Goal: Transaction & Acquisition: Purchase product/service

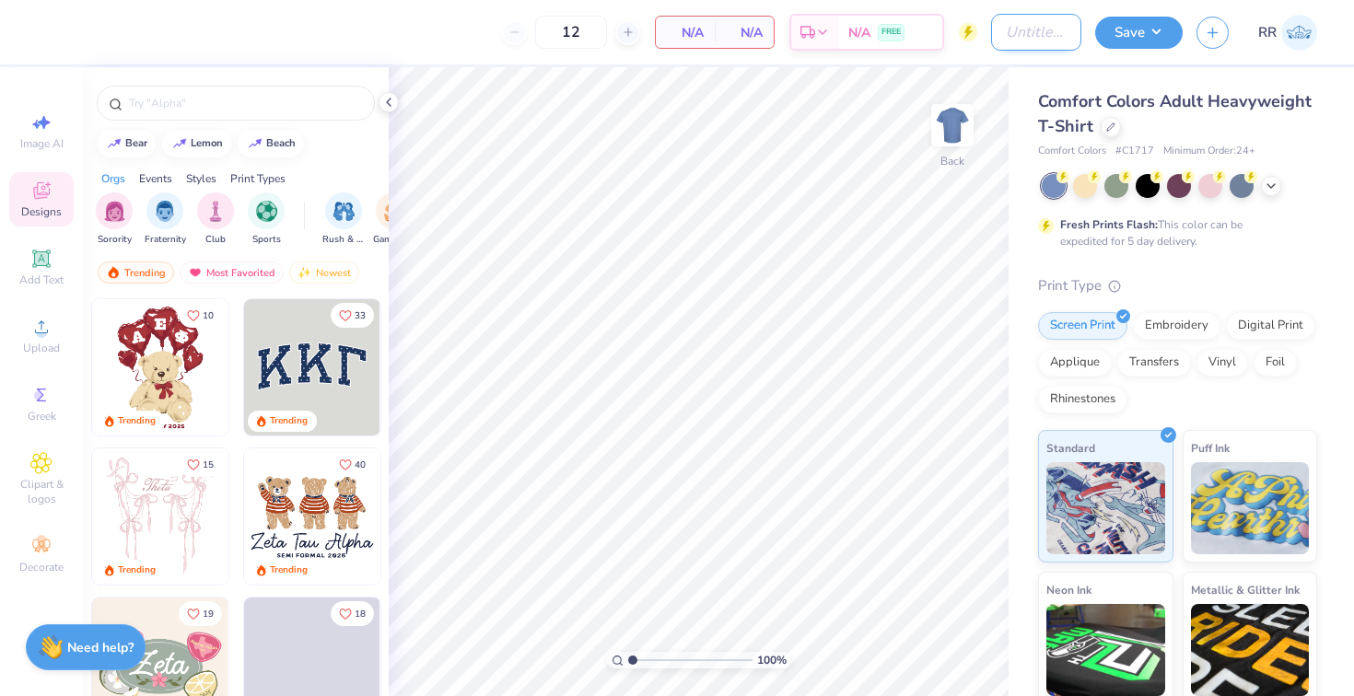
click at [1006, 38] on input "Design Title" at bounding box center [1036, 32] width 90 height 37
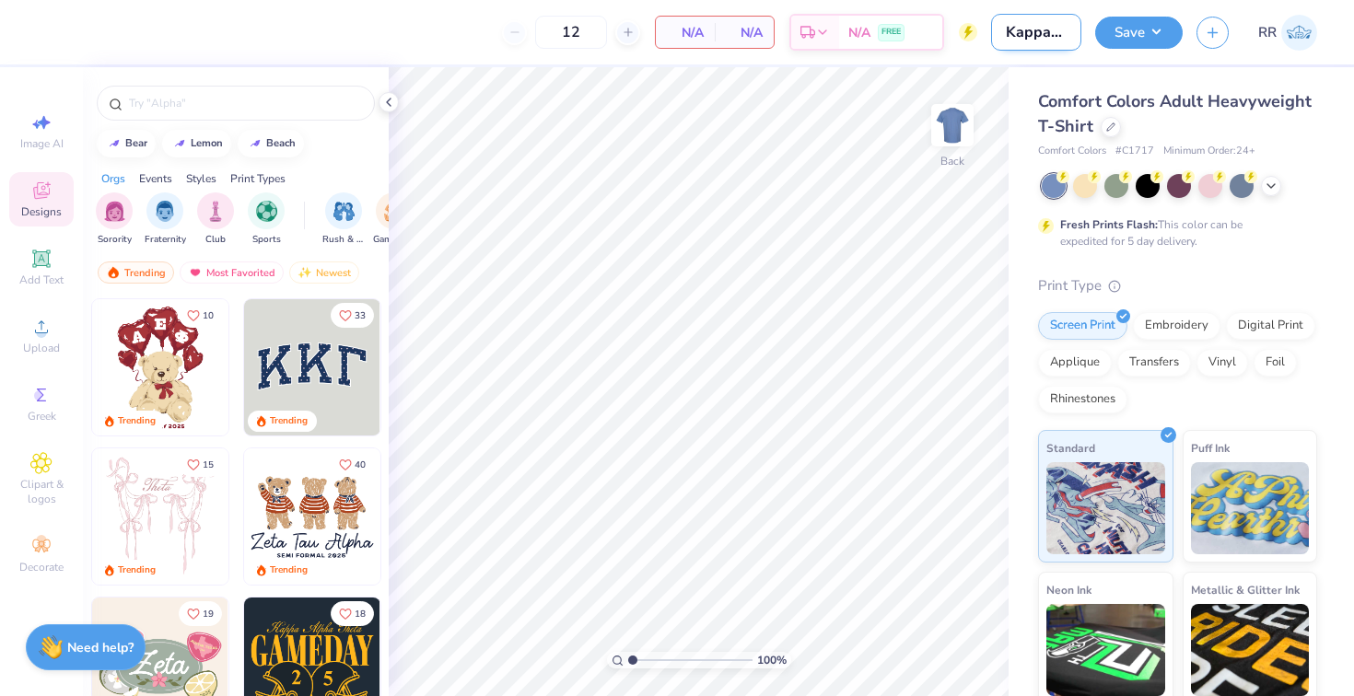
click at [1001, 40] on input "Kappas Bid day '25 shirts" at bounding box center [1036, 32] width 90 height 37
click at [1032, 29] on input "Kappas Bid day '25 shirts" at bounding box center [1036, 32] width 90 height 37
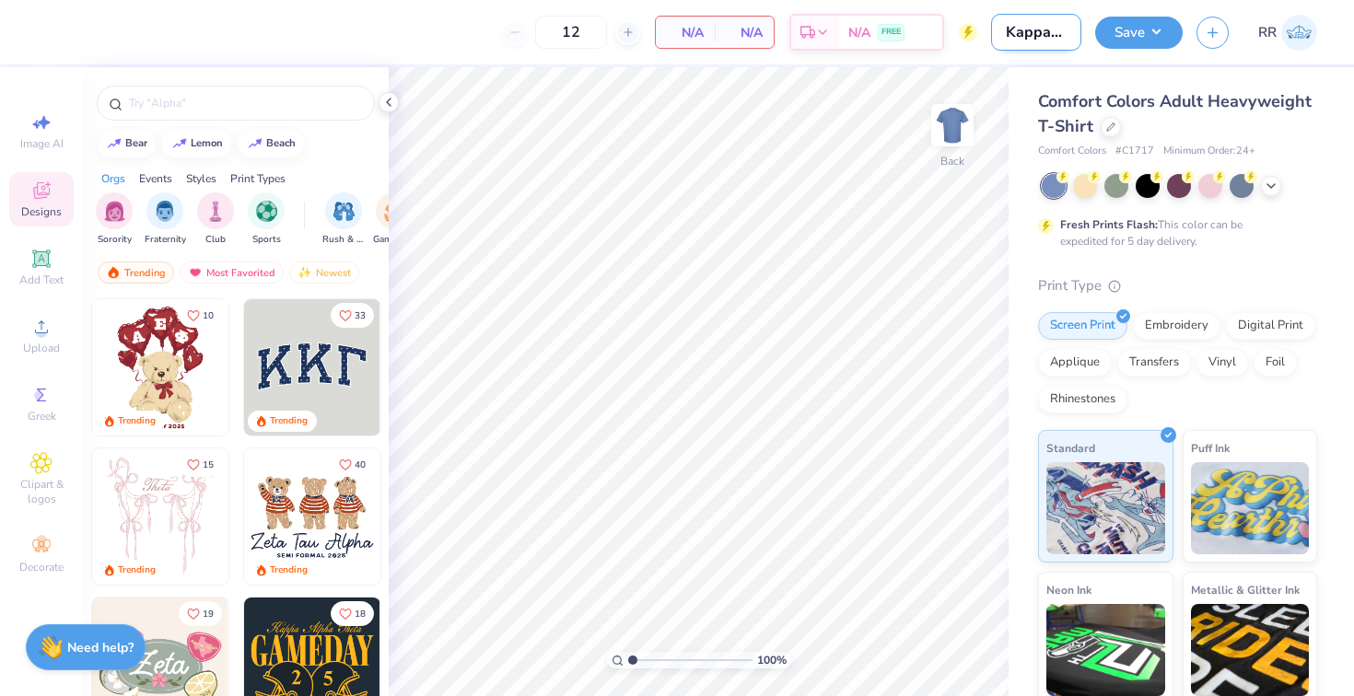
click at [1032, 29] on input "Kappas Bid day '25 shirts" at bounding box center [1036, 32] width 90 height 37
type input "Kappas fall rush '25 Shirts"
click at [1110, 129] on icon at bounding box center [1110, 125] width 9 height 9
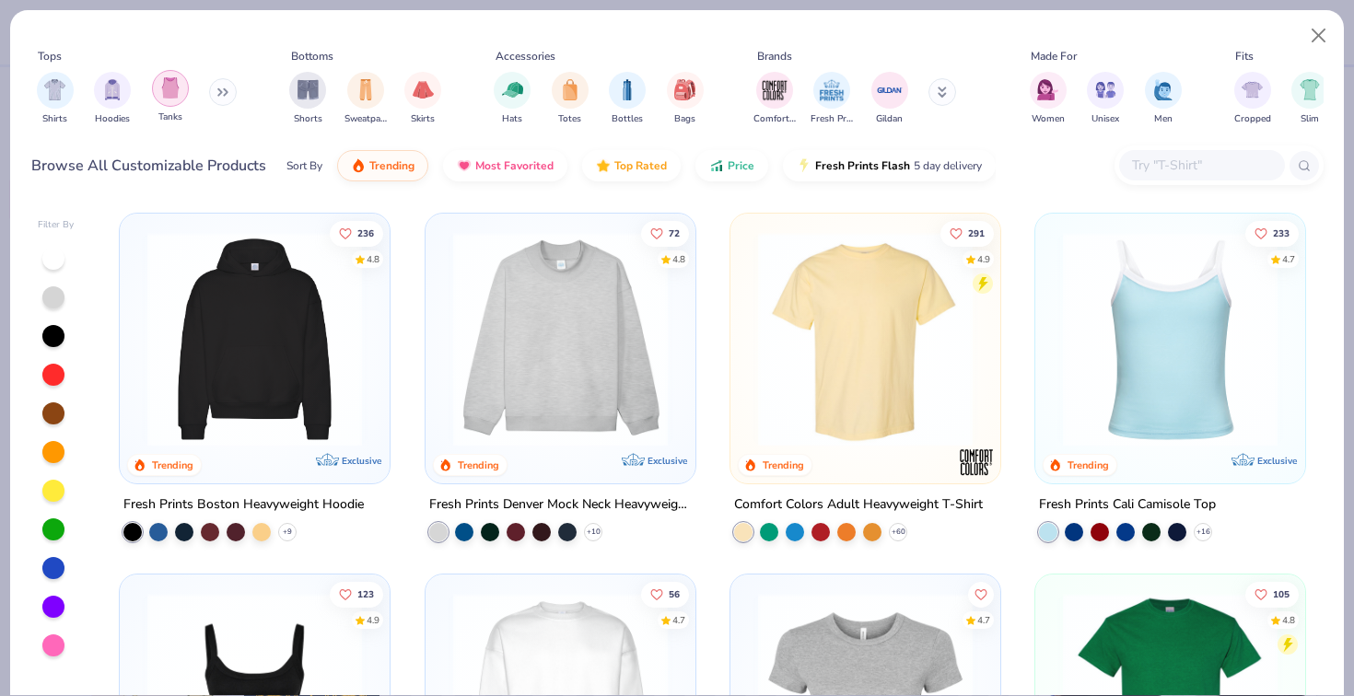
click at [176, 95] on img "filter for Tanks" at bounding box center [170, 87] width 20 height 21
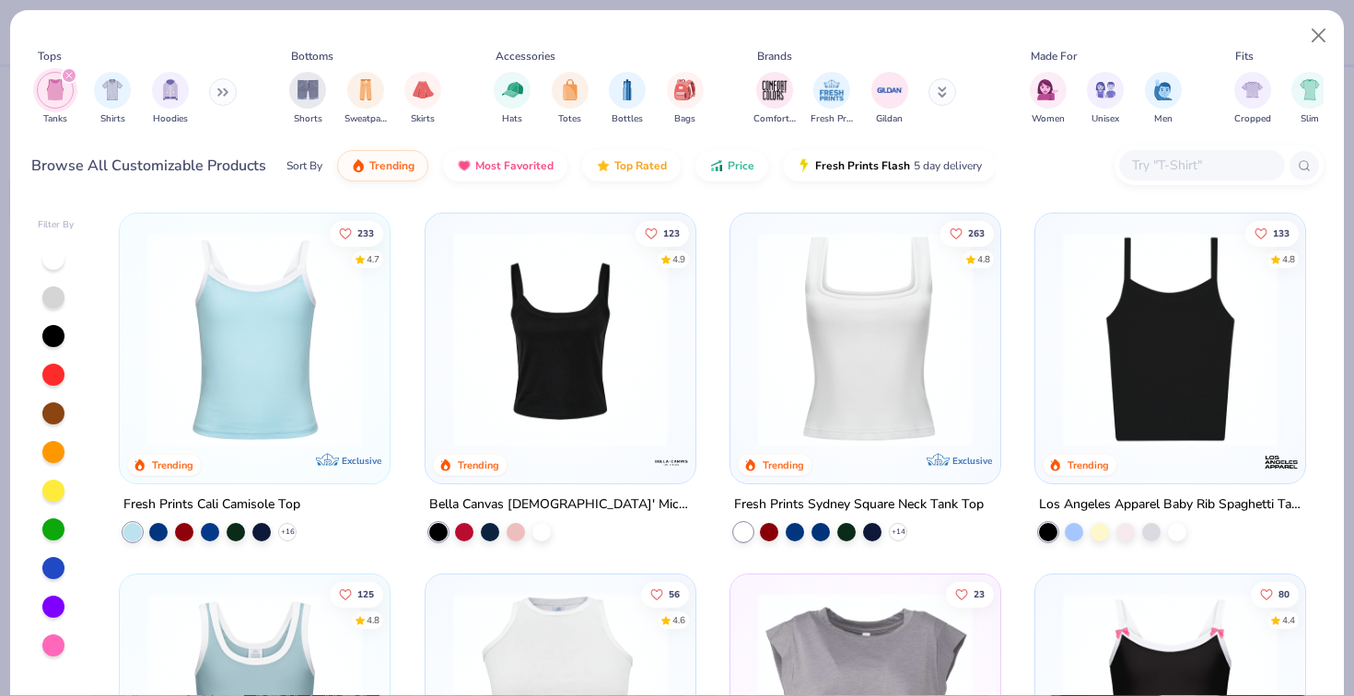
click at [51, 564] on div at bounding box center [53, 568] width 22 height 22
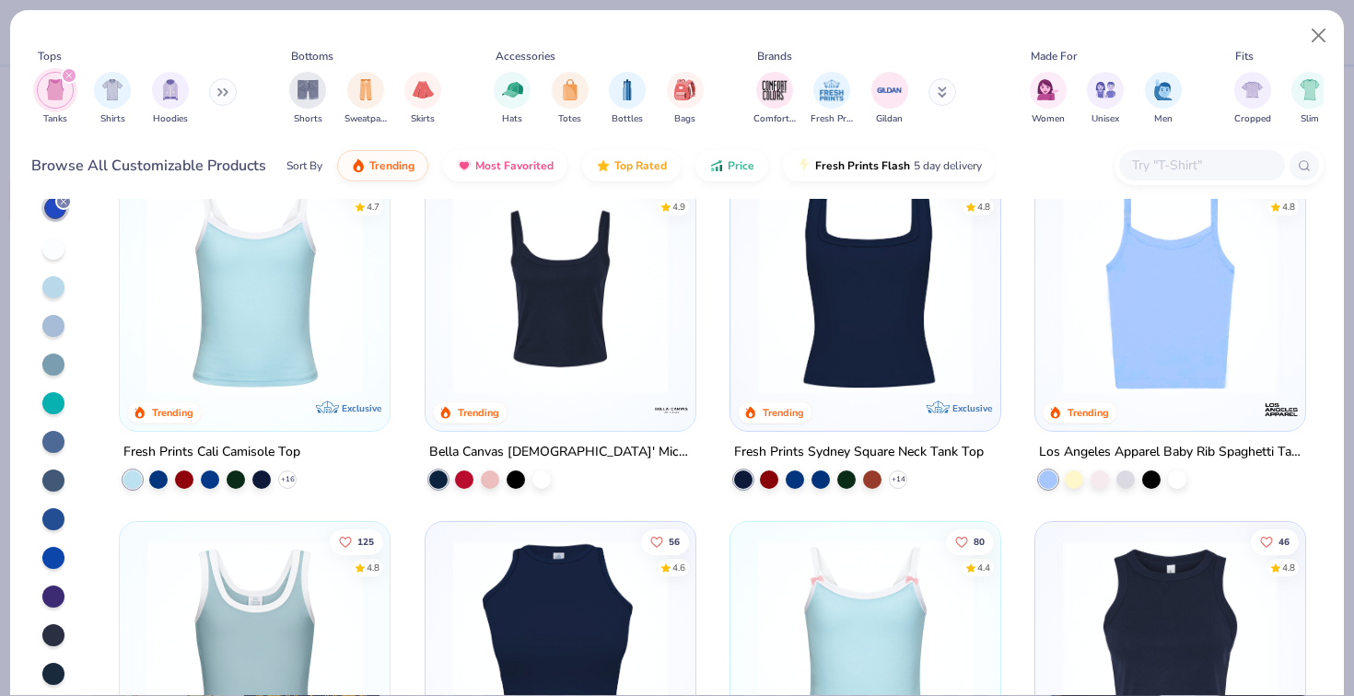
scroll to position [61, 0]
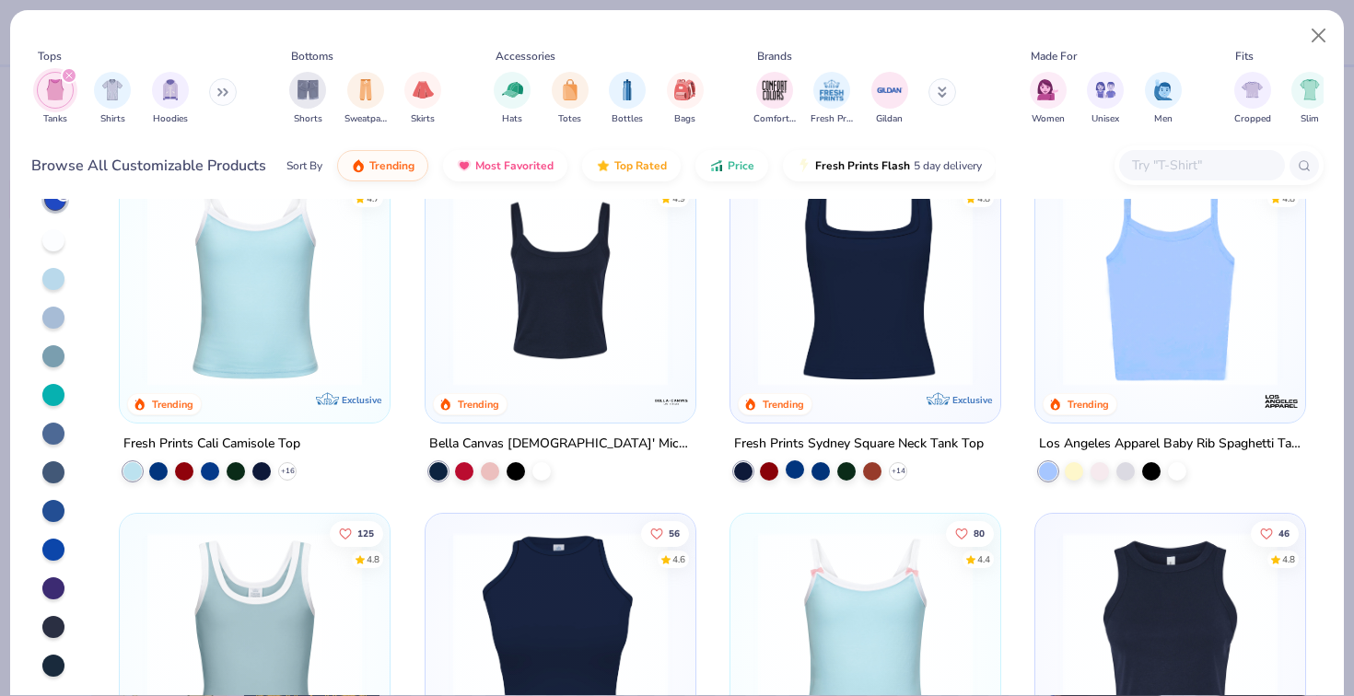
click at [798, 473] on div at bounding box center [795, 470] width 18 height 18
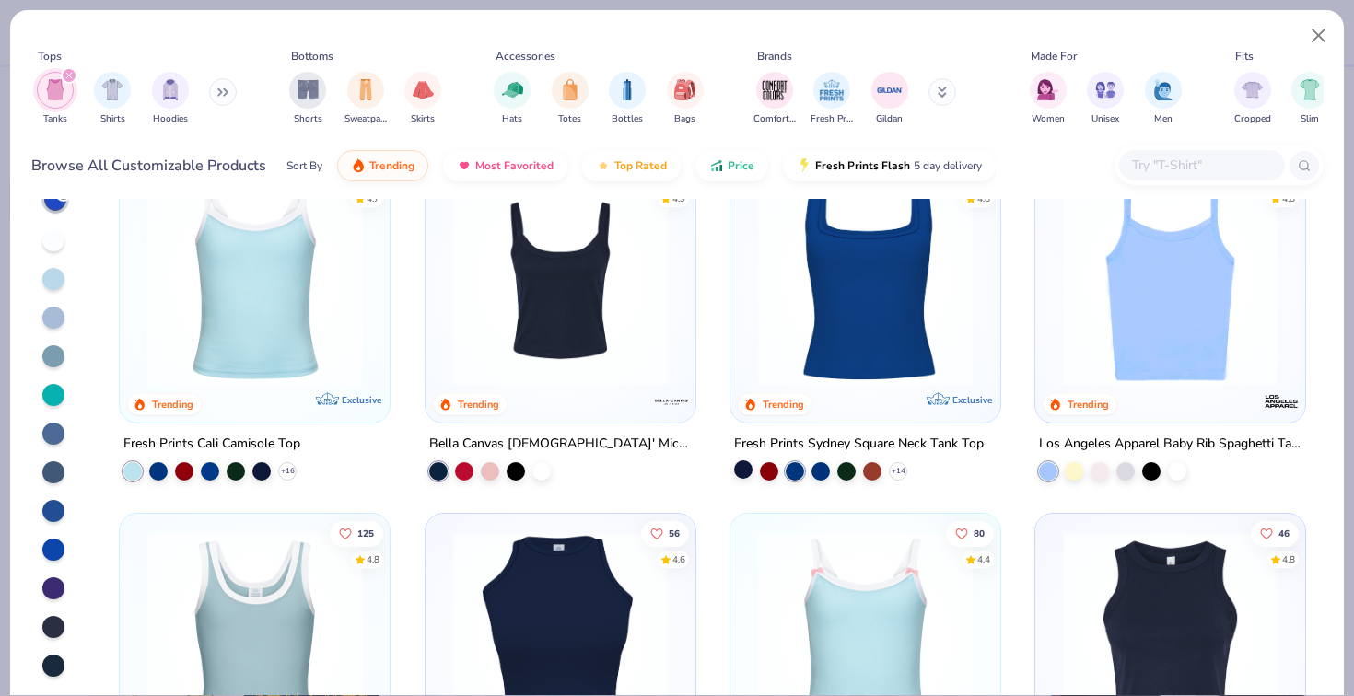
click at [748, 466] on div at bounding box center [743, 470] width 18 height 18
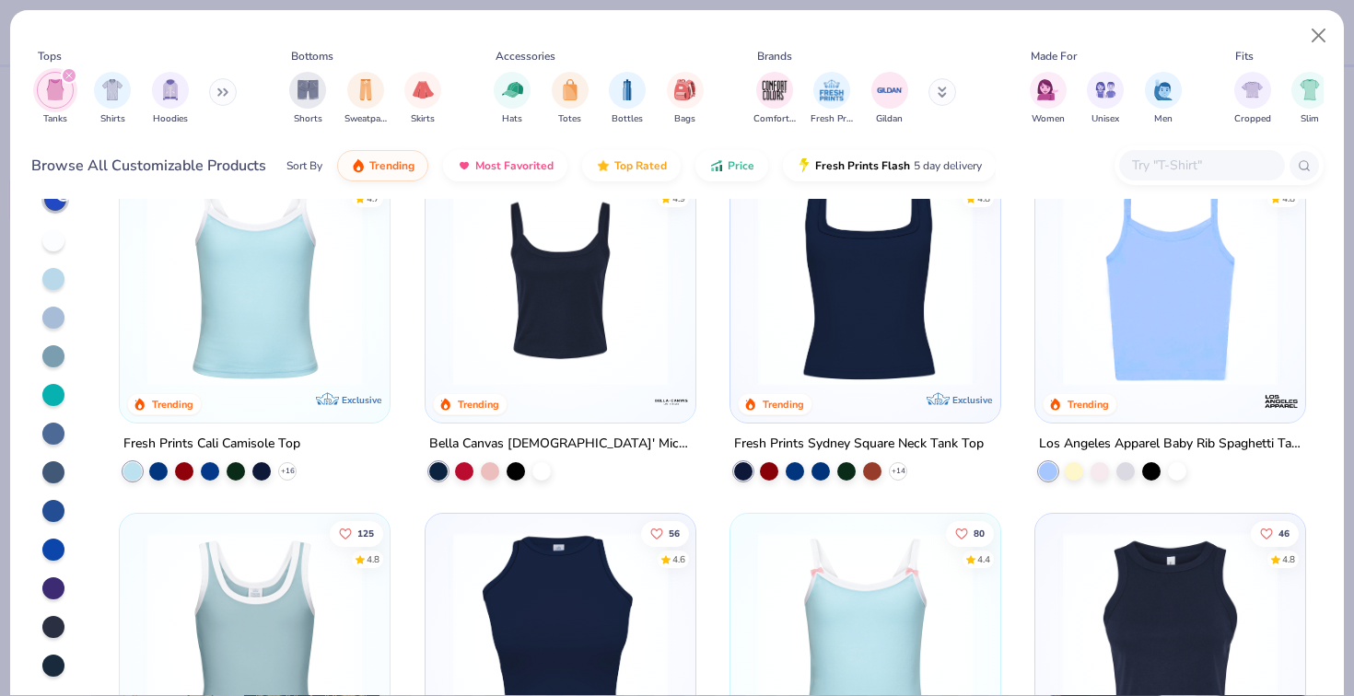
click at [849, 340] on img at bounding box center [865, 278] width 233 height 215
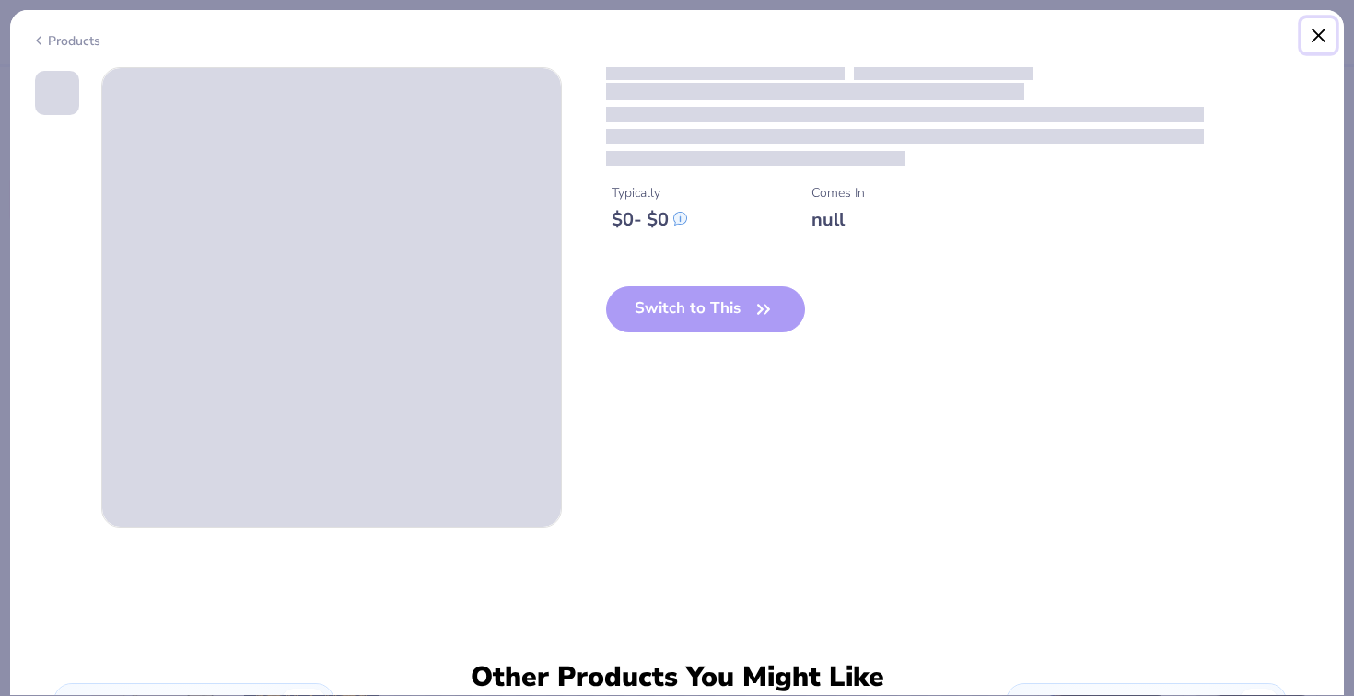
click at [1318, 39] on button "Close" at bounding box center [1318, 35] width 35 height 35
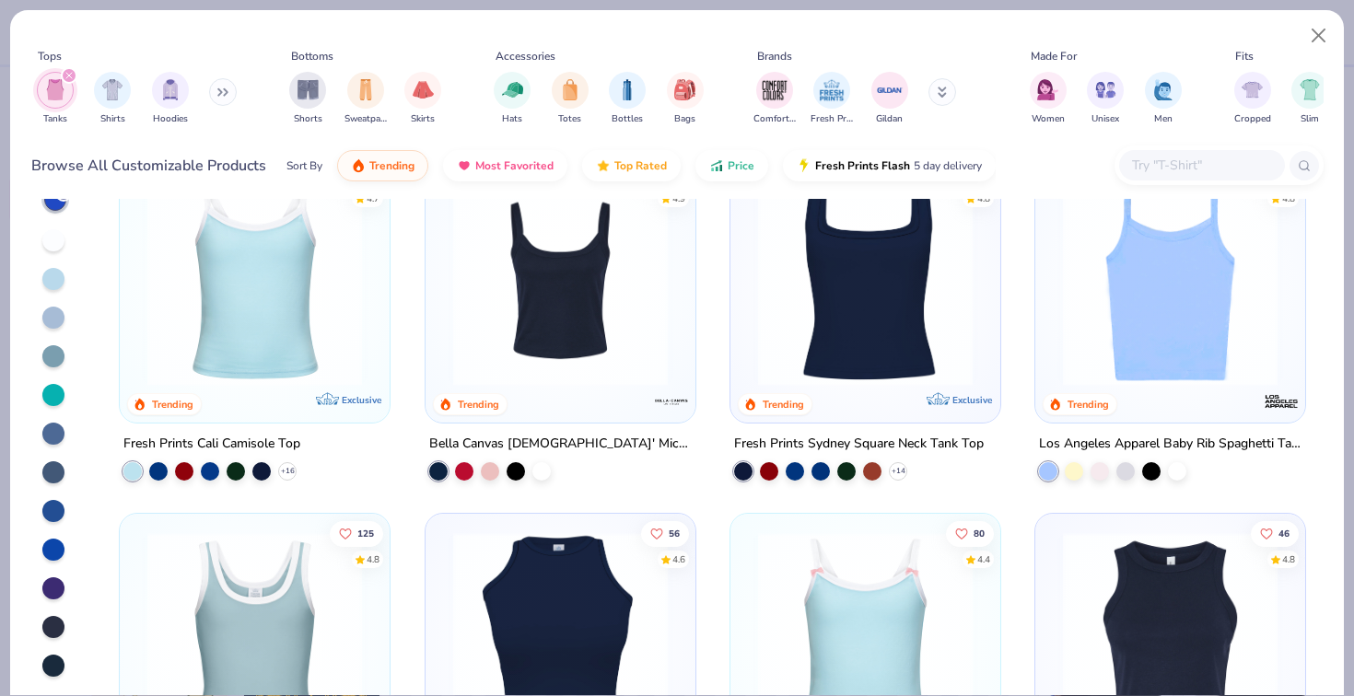
click at [526, 324] on img at bounding box center [560, 278] width 233 height 215
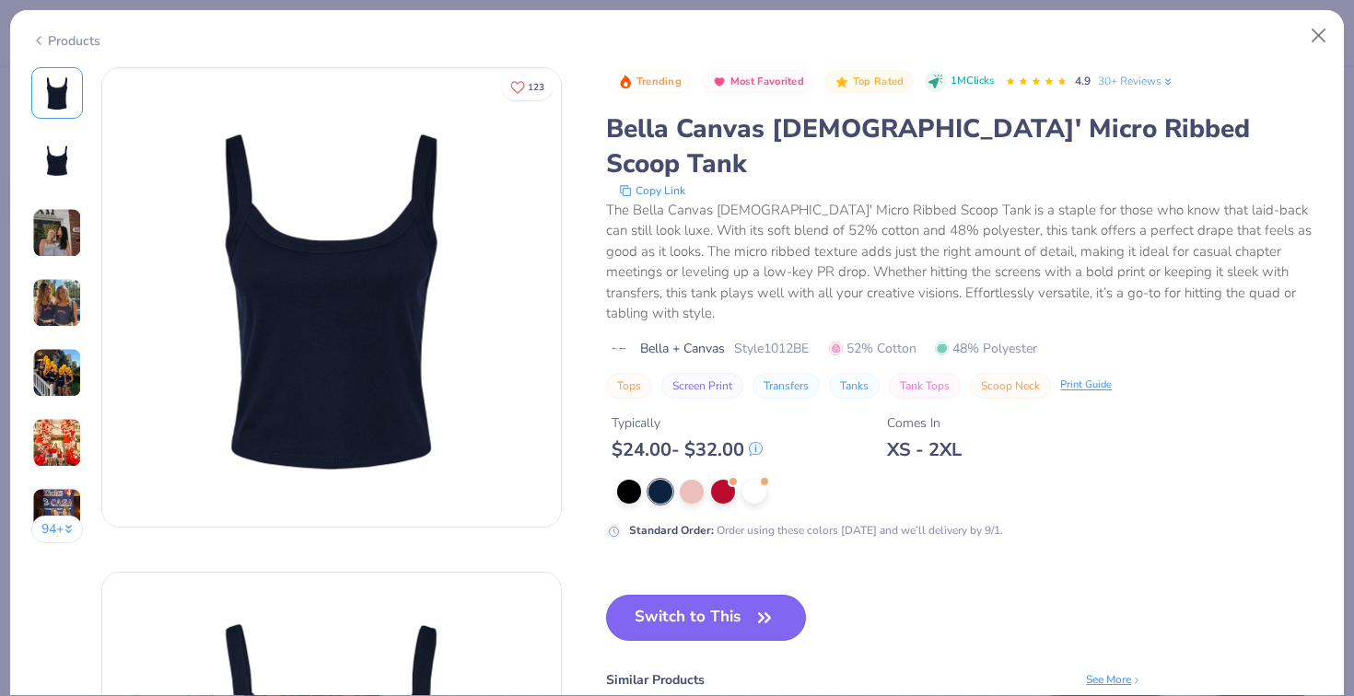
click at [700, 595] on button "Switch to This" at bounding box center [706, 618] width 200 height 46
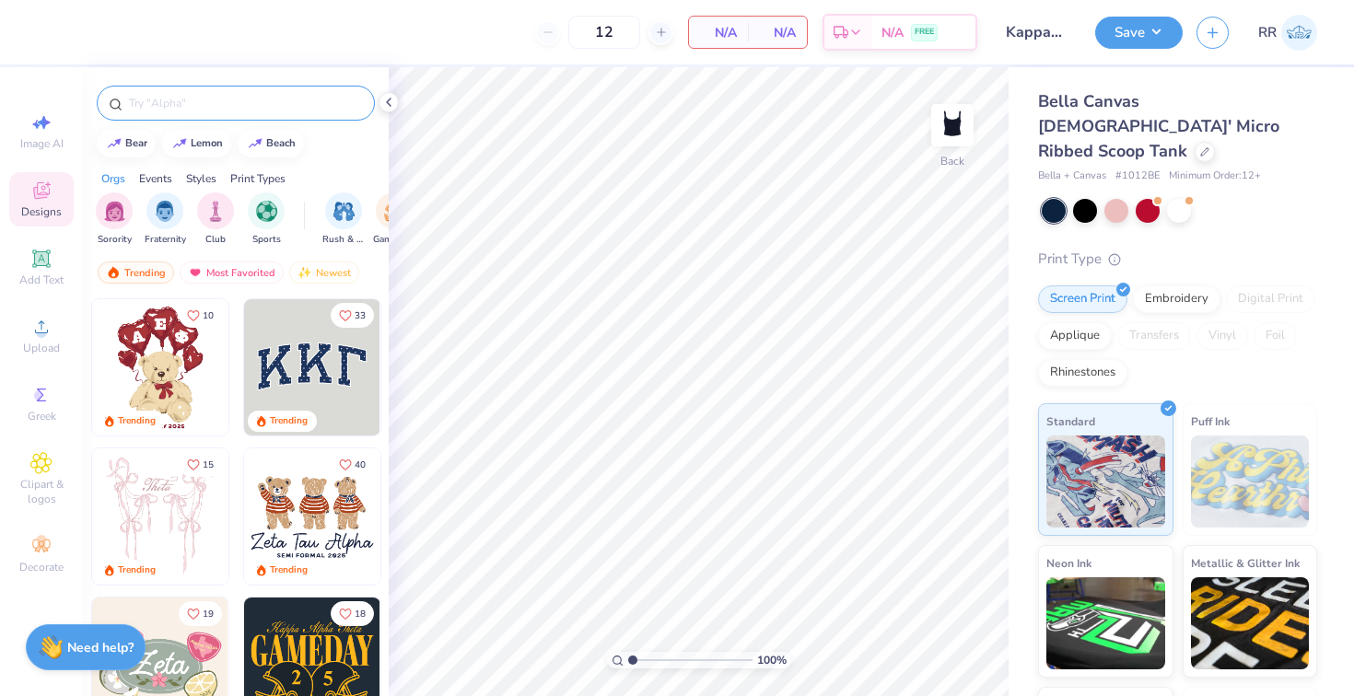
click at [204, 100] on input "text" at bounding box center [245, 103] width 236 height 18
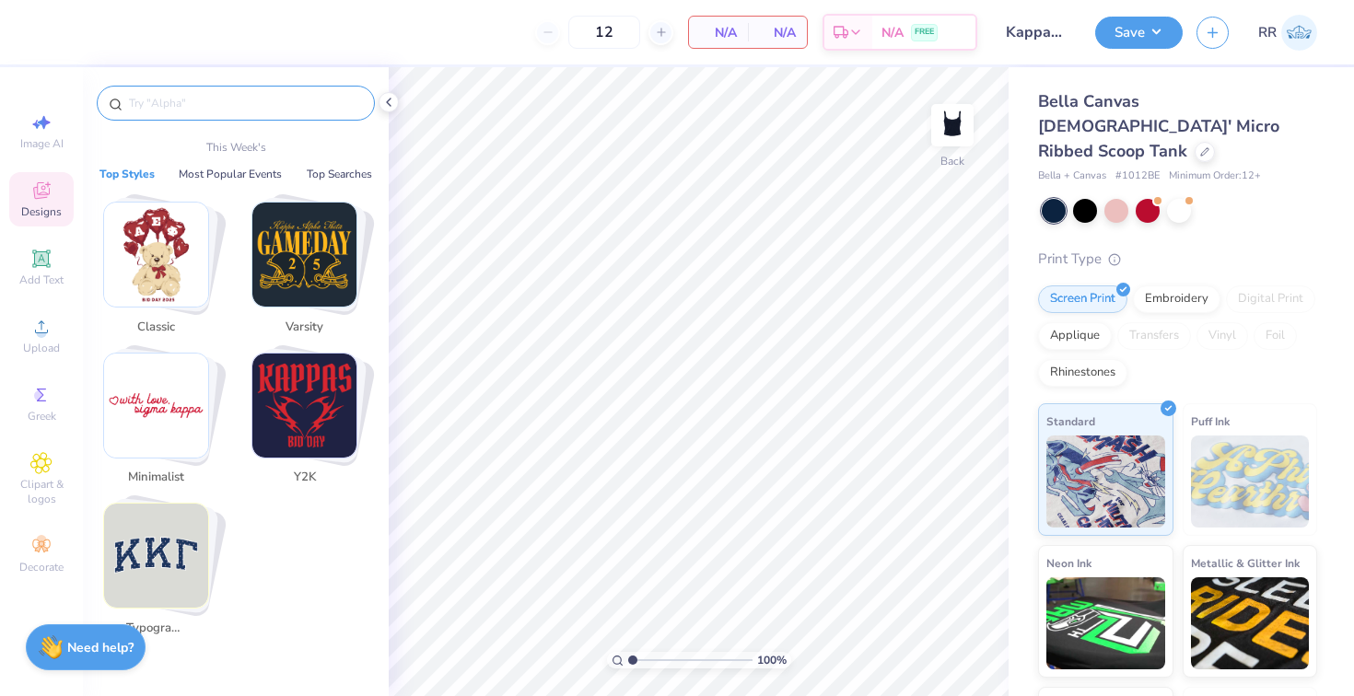
type input "f"
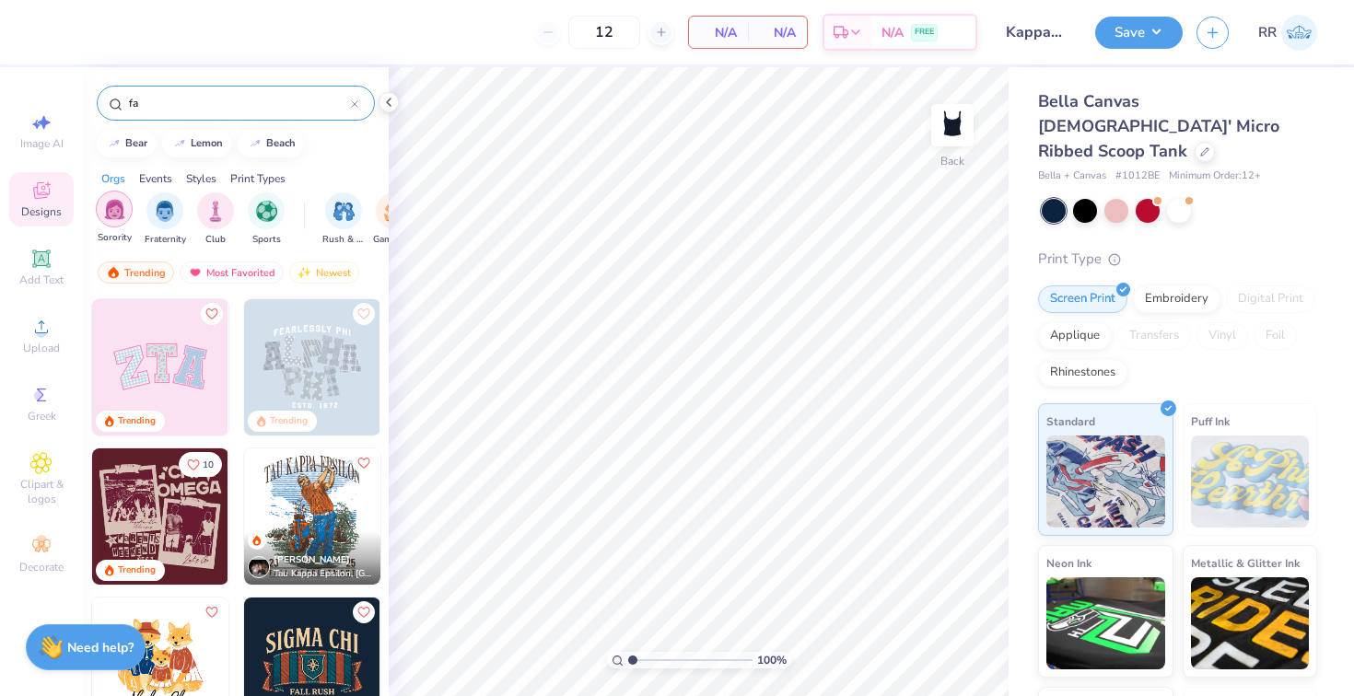
click at [121, 215] on img "filter for Sorority" at bounding box center [114, 209] width 21 height 21
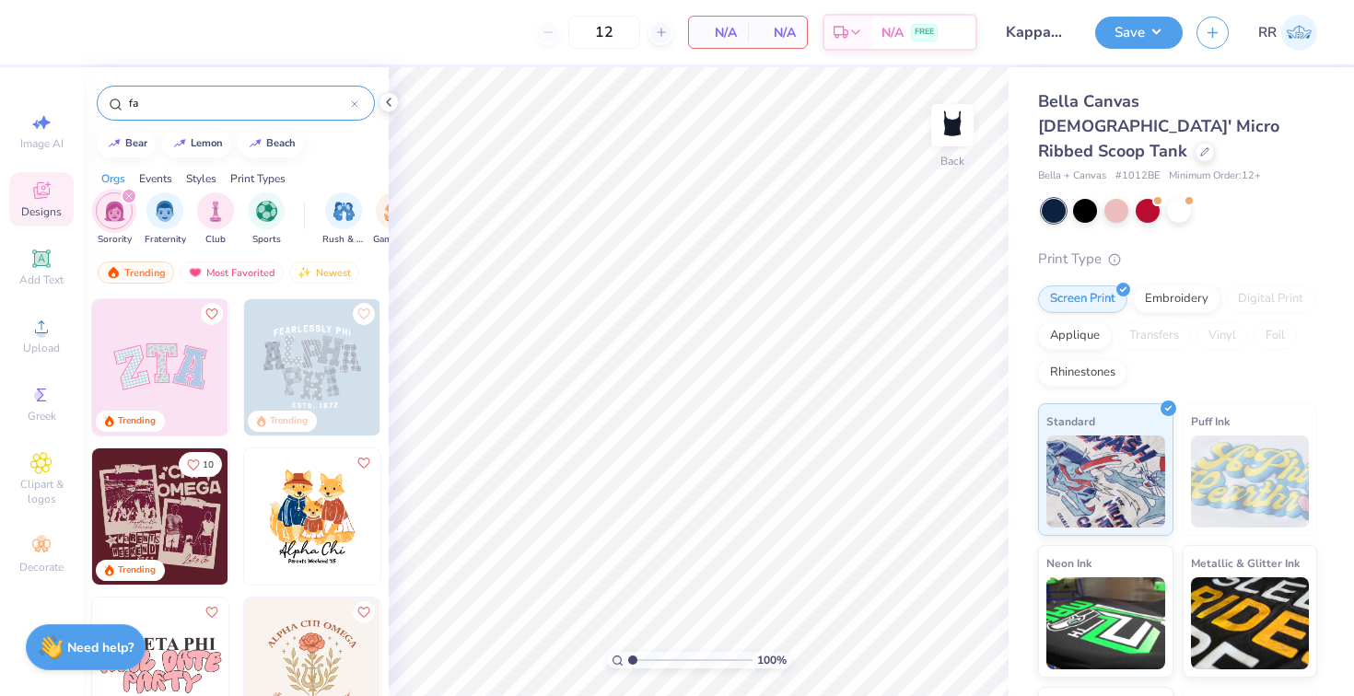
click at [156, 174] on div "Events" at bounding box center [155, 178] width 33 height 17
click at [109, 212] on img "filter for Rush & Bid" at bounding box center [114, 209] width 21 height 21
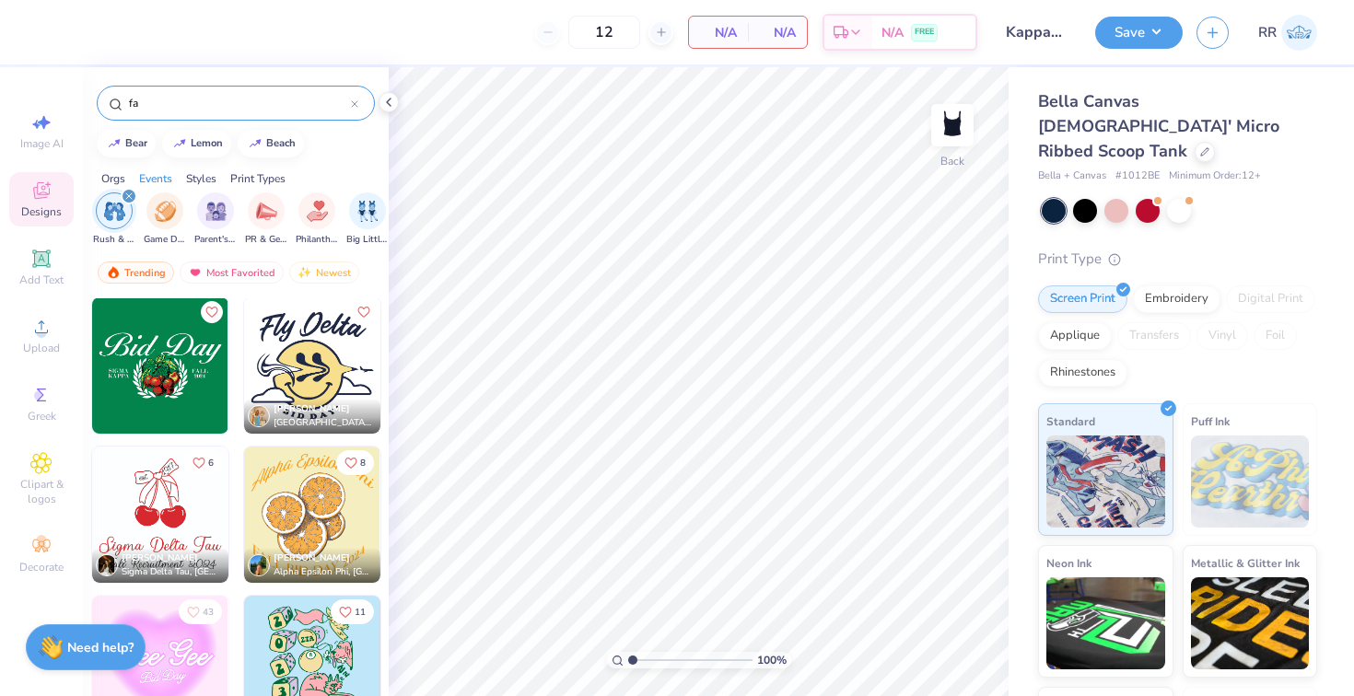
scroll to position [1161, 0]
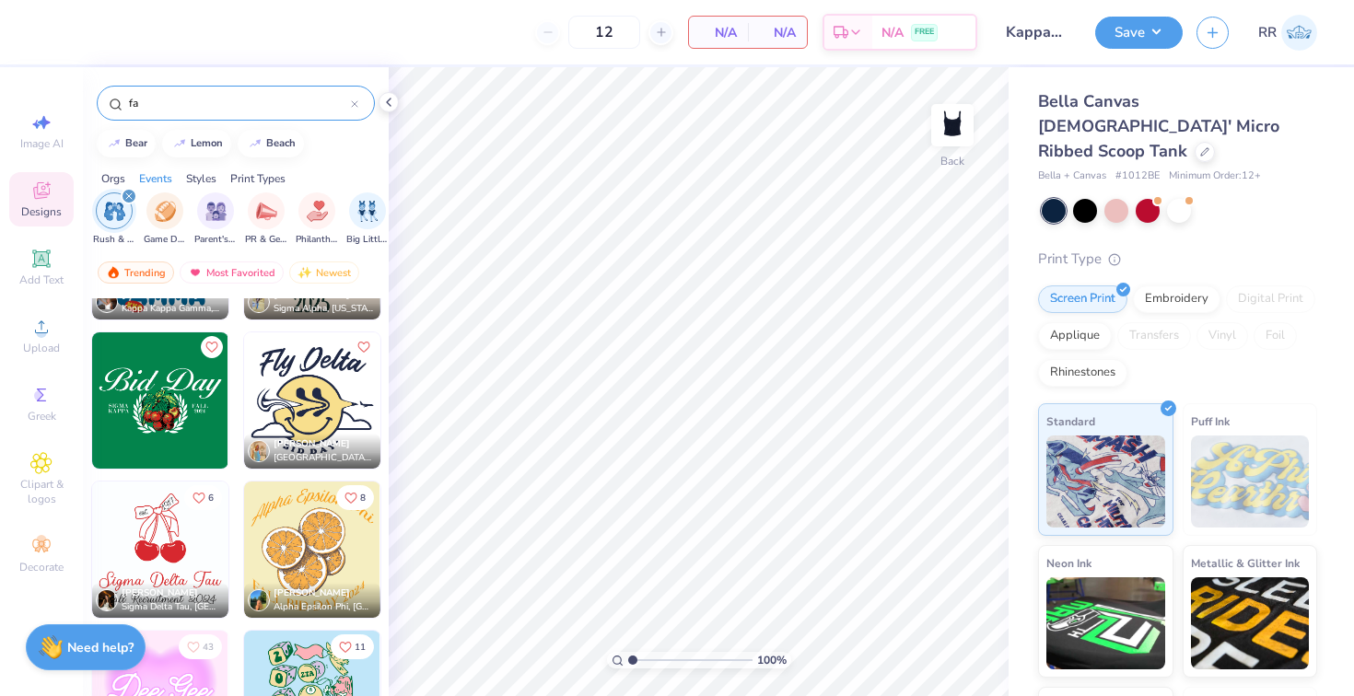
drag, startPoint x: 212, startPoint y: 106, endPoint x: 86, endPoint y: 106, distance: 126.2
click at [86, 106] on div "fa" at bounding box center [236, 98] width 306 height 63
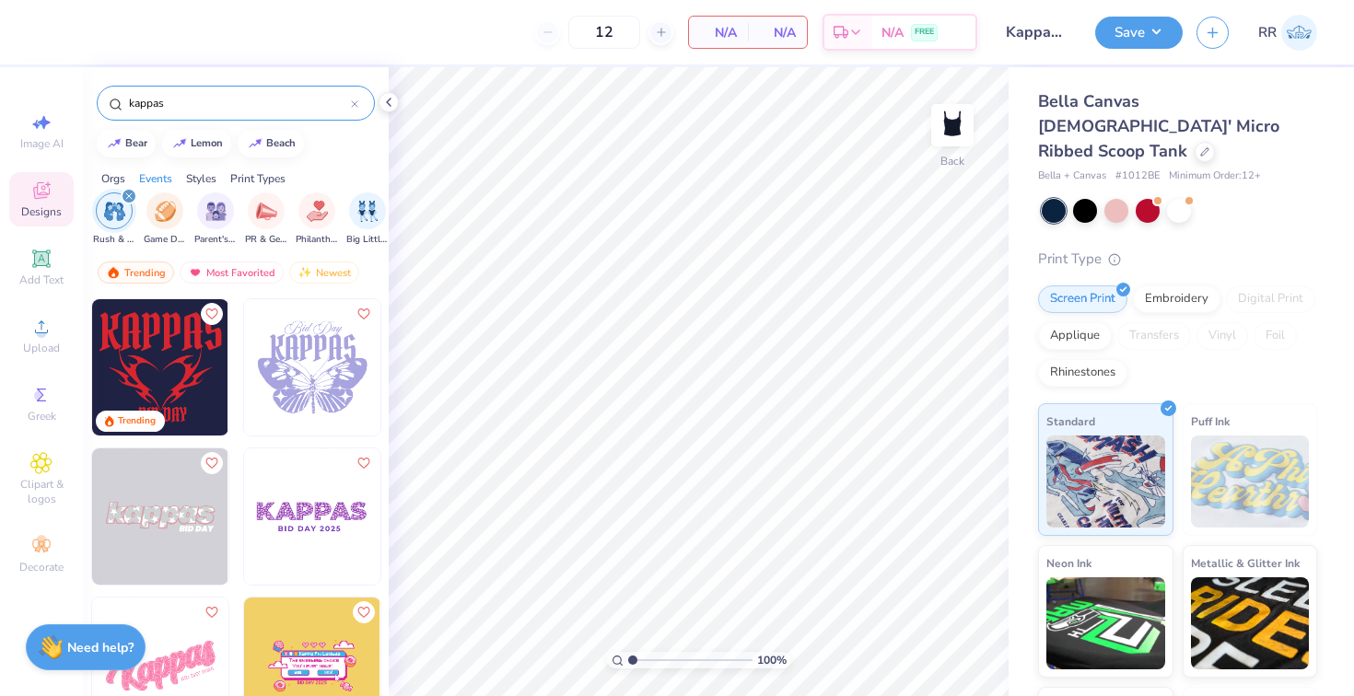
scroll to position [6, 0]
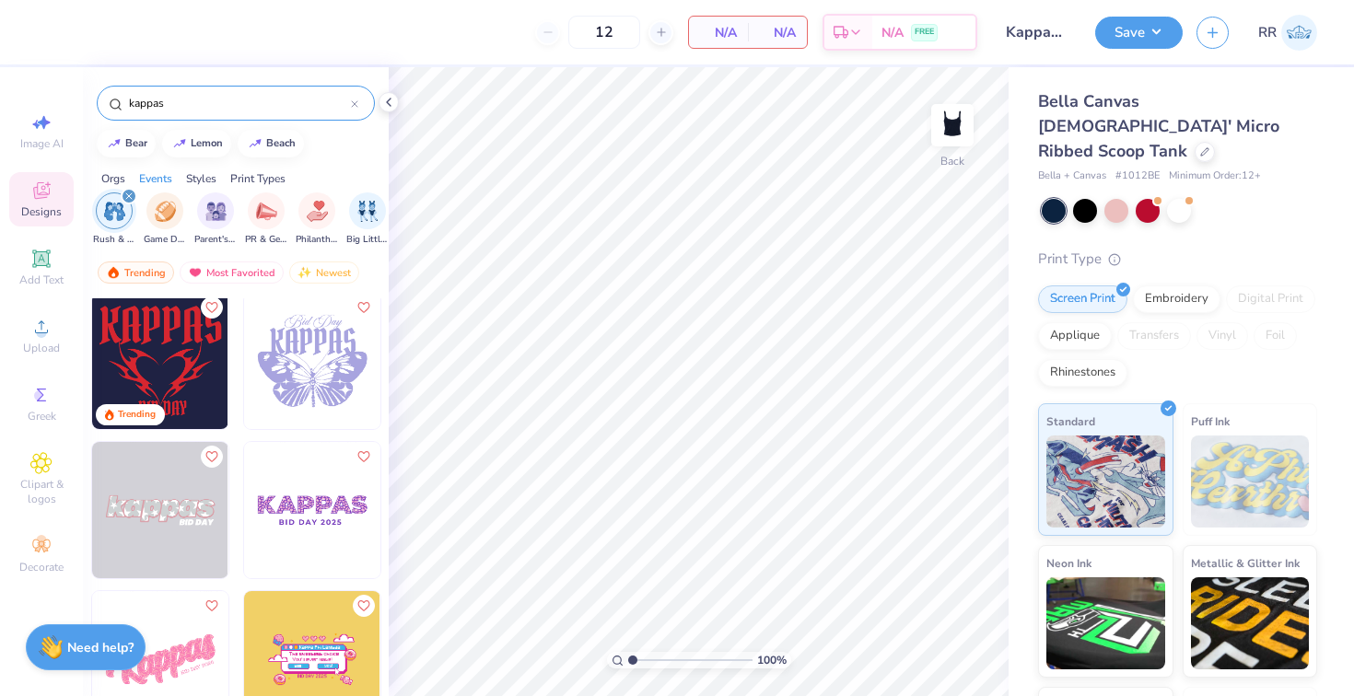
type input "kappas"
click at [299, 344] on img at bounding box center [312, 361] width 136 height 136
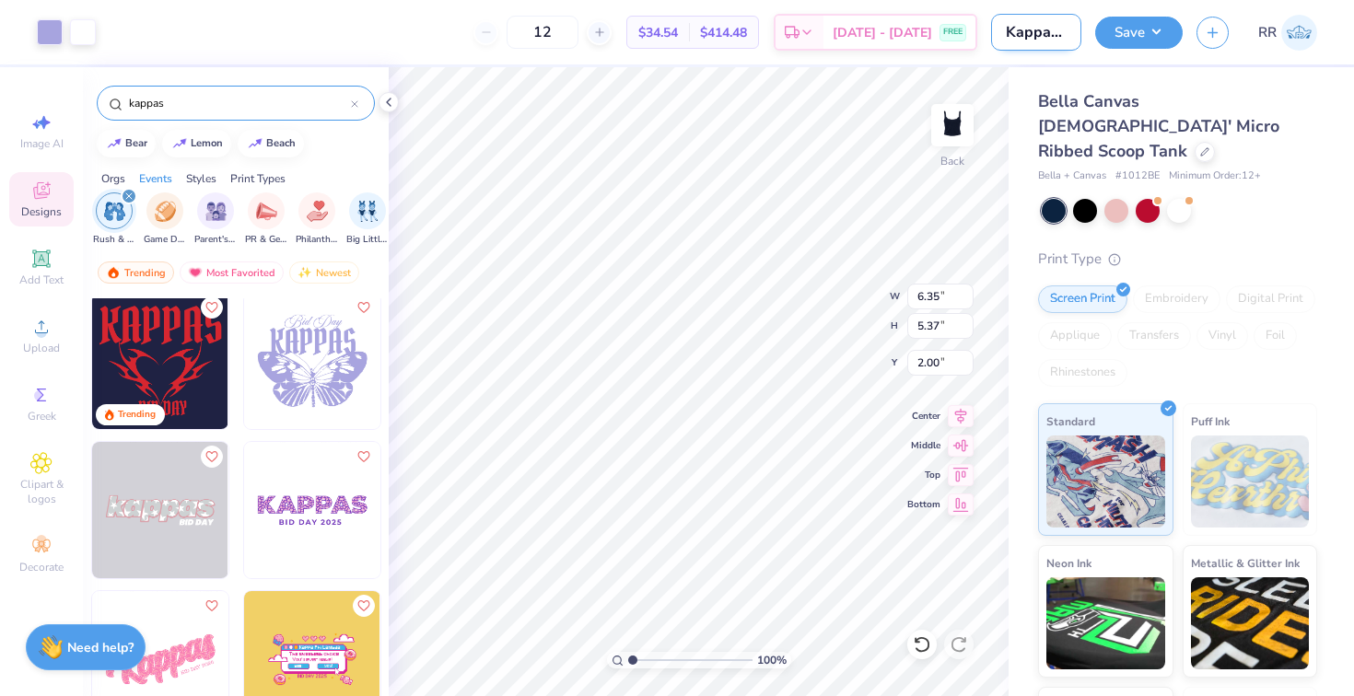
click at [1034, 23] on input "Kappas fall rush '25 Shirts" at bounding box center [1036, 32] width 90 height 37
